Goal: Find specific page/section: Find specific page/section

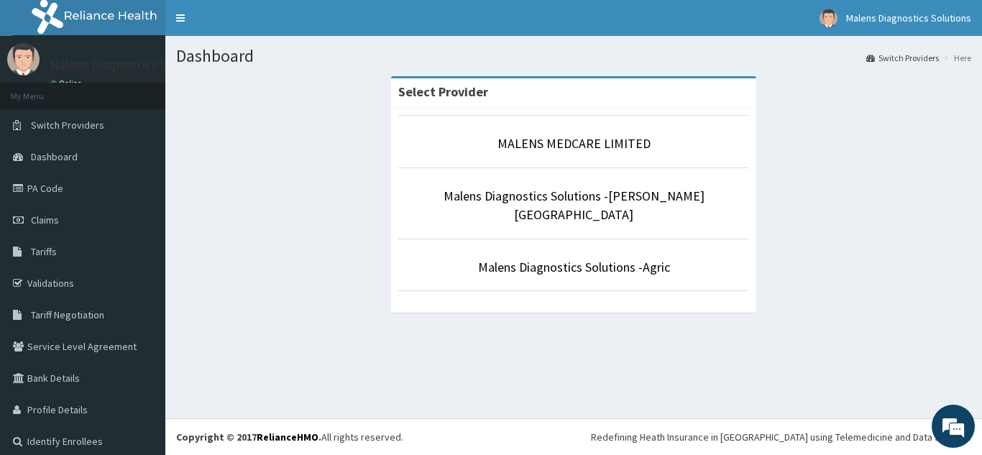
click at [554, 152] on p "MALENS MEDCARE LIMITED" at bounding box center [573, 143] width 351 height 19
click at [524, 143] on link "MALENS MEDCARE LIMITED" at bounding box center [574, 143] width 153 height 17
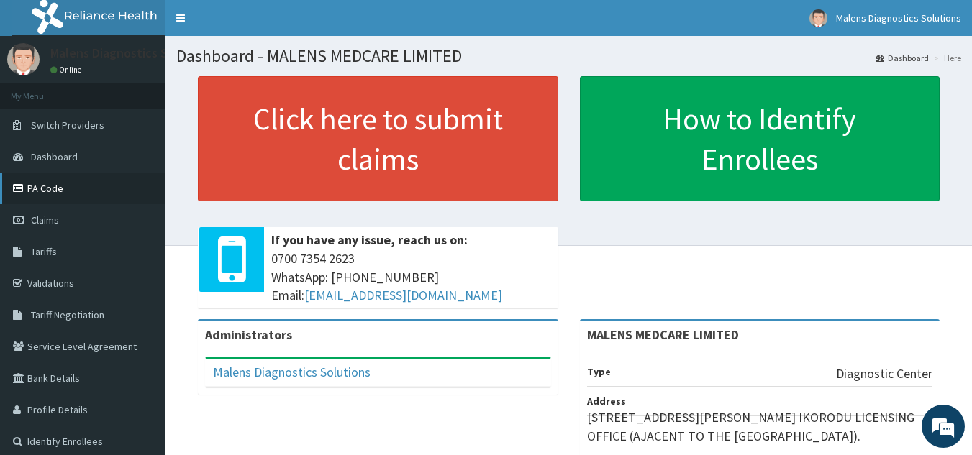
click at [57, 185] on link "PA Code" at bounding box center [82, 189] width 165 height 32
